Goal: Task Accomplishment & Management: Use online tool/utility

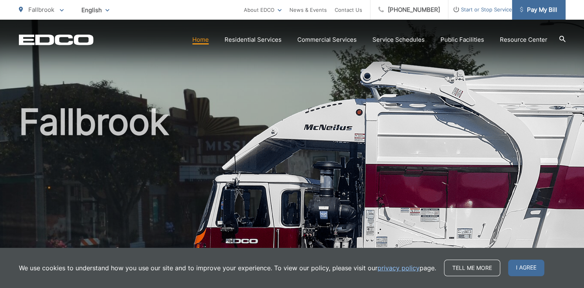
click at [545, 15] on link "Pay My Bill" at bounding box center [539, 10] width 54 height 20
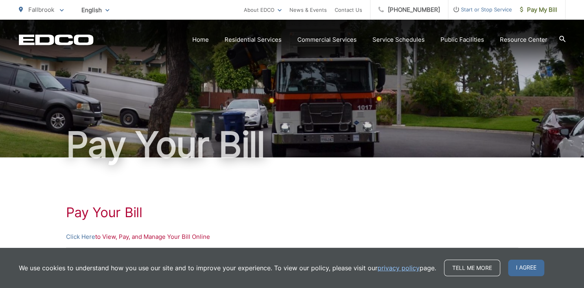
click at [545, 15] on link "Pay My Bill" at bounding box center [539, 10] width 54 height 20
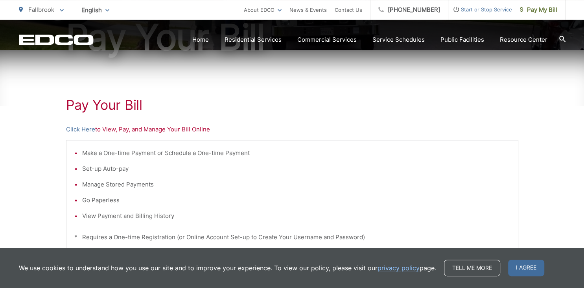
scroll to position [109, 0]
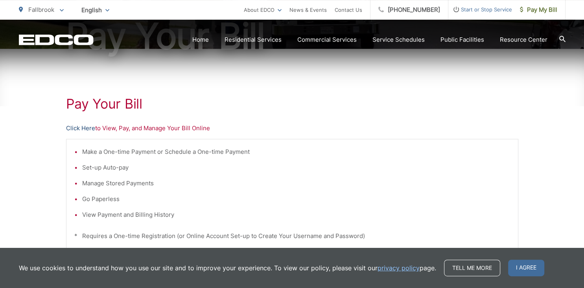
click at [85, 130] on link "Click Here" at bounding box center [80, 128] width 29 height 9
